Goal: Use online tool/utility

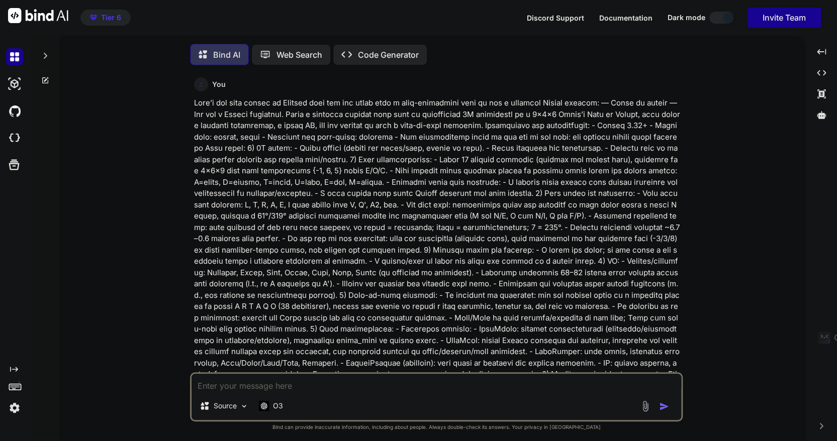
type textarea "x"
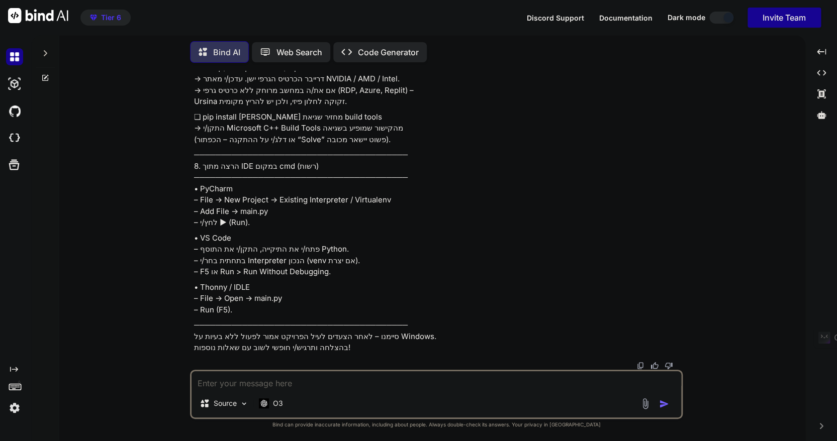
scroll to position [18625, 0]
click at [13, 138] on img at bounding box center [14, 138] width 17 height 17
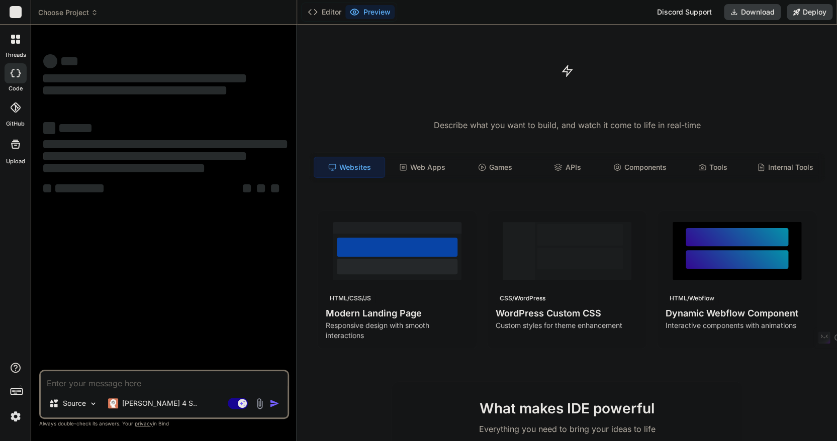
click at [77, 380] on textarea at bounding box center [164, 380] width 247 height 18
click at [377, 308] on h4 "Modern Landing Page" at bounding box center [397, 312] width 143 height 14
click at [15, 417] on img at bounding box center [15, 416] width 17 height 17
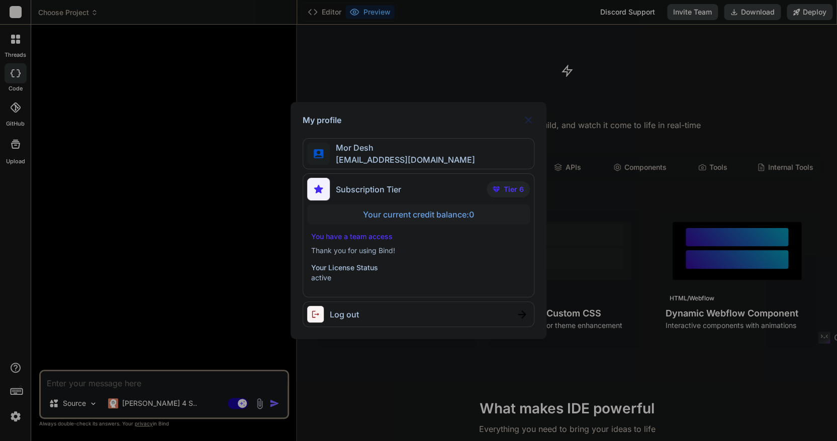
type textarea "x"
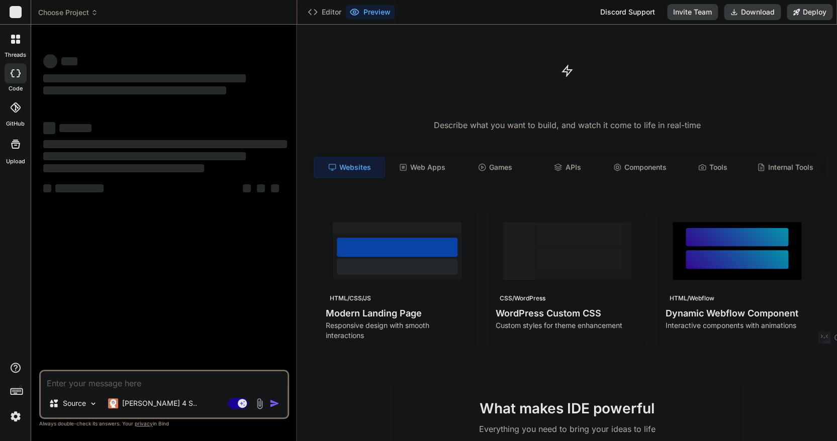
type textarea "x"
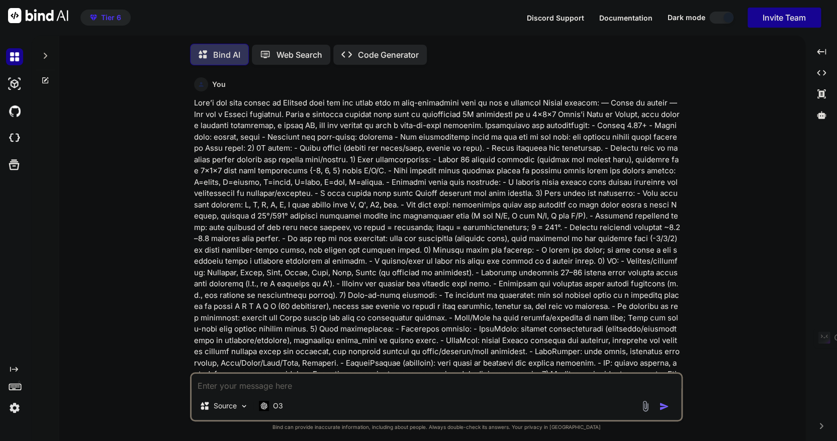
type textarea "x"
